Goal: Transaction & Acquisition: Purchase product/service

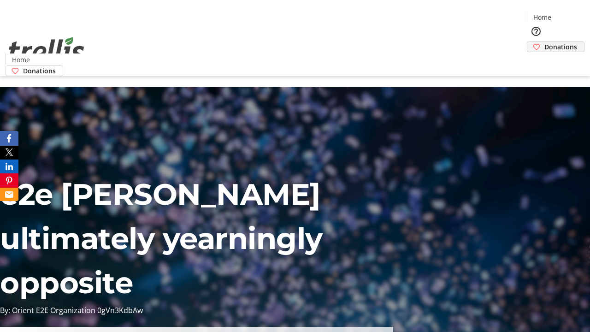
click at [545, 42] on span "Donations" at bounding box center [561, 47] width 33 height 10
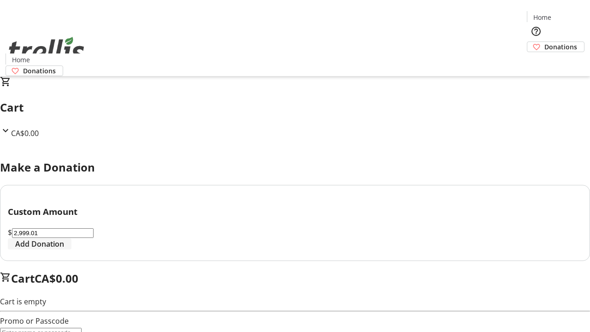
click at [64, 249] on span "Add Donation" at bounding box center [39, 243] width 49 height 11
